Goal: Navigation & Orientation: Find specific page/section

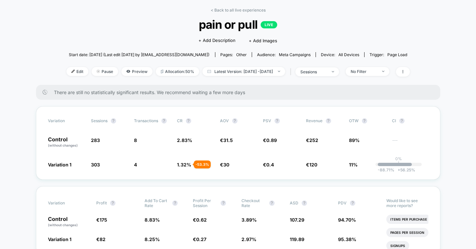
scroll to position [28, 0]
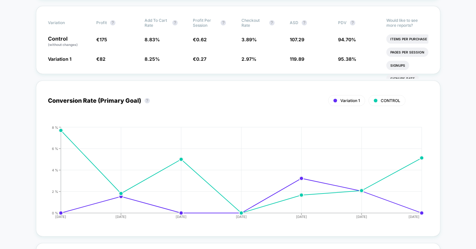
scroll to position [211, 0]
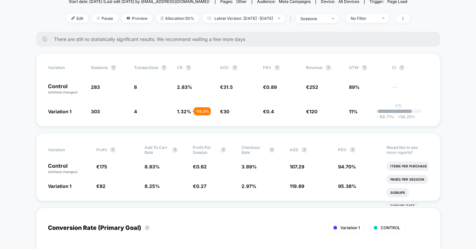
scroll to position [0, 0]
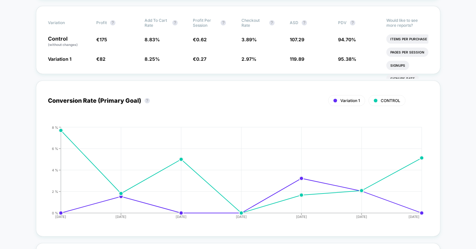
scroll to position [207, 0]
